Goal: Find specific page/section: Find specific page/section

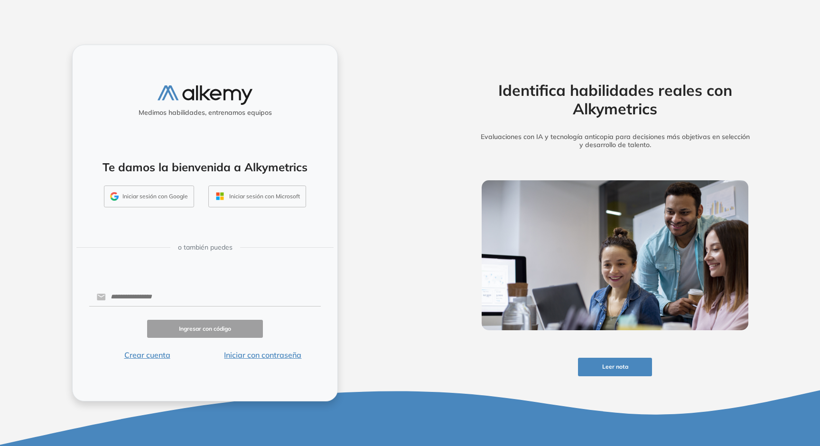
click at [151, 199] on button "Iniciar sesión con Google" at bounding box center [149, 196] width 90 height 22
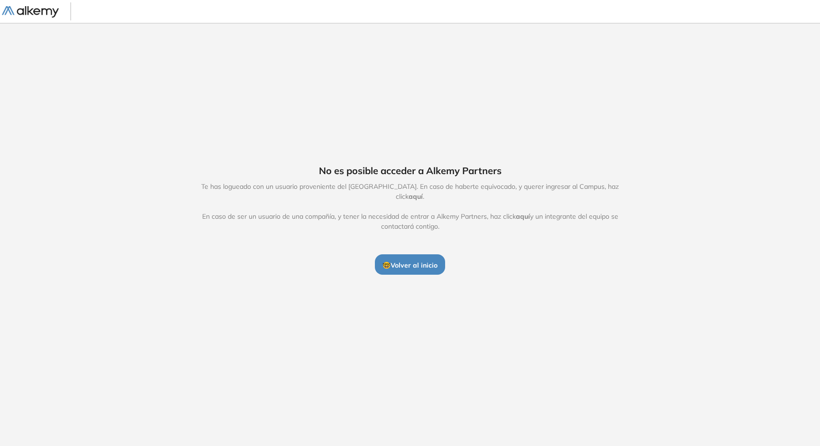
click at [423, 192] on span "aquí" at bounding box center [415, 196] width 14 height 9
